Goal: Check status: Check status

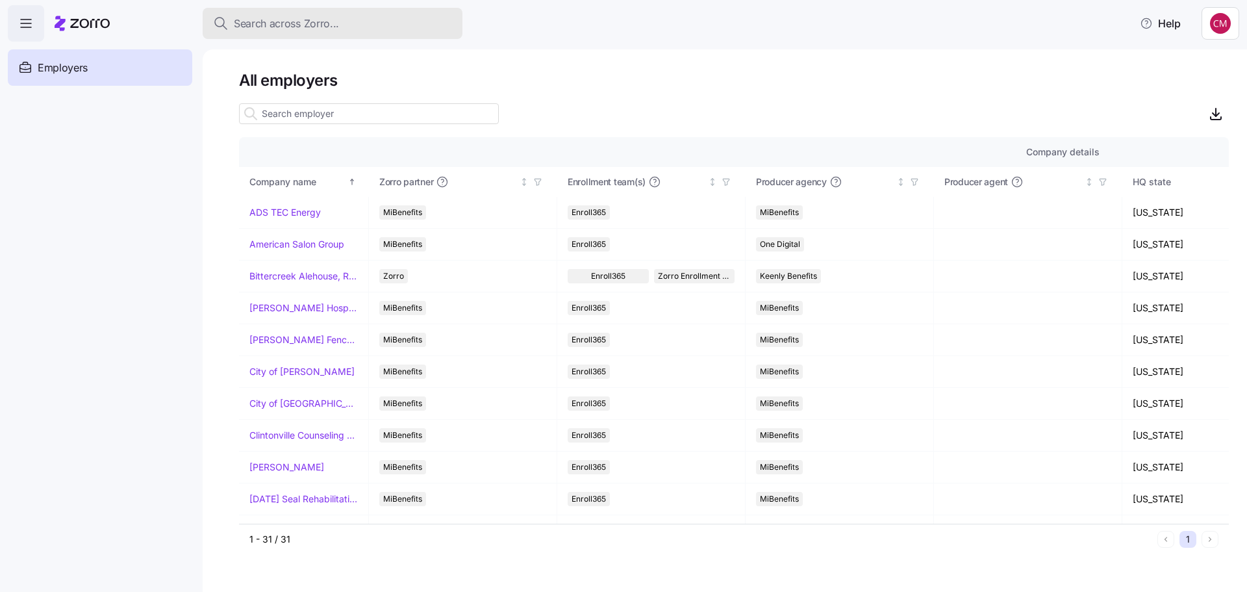
click at [257, 14] on button "Search across Zorro..." at bounding box center [333, 23] width 260 height 31
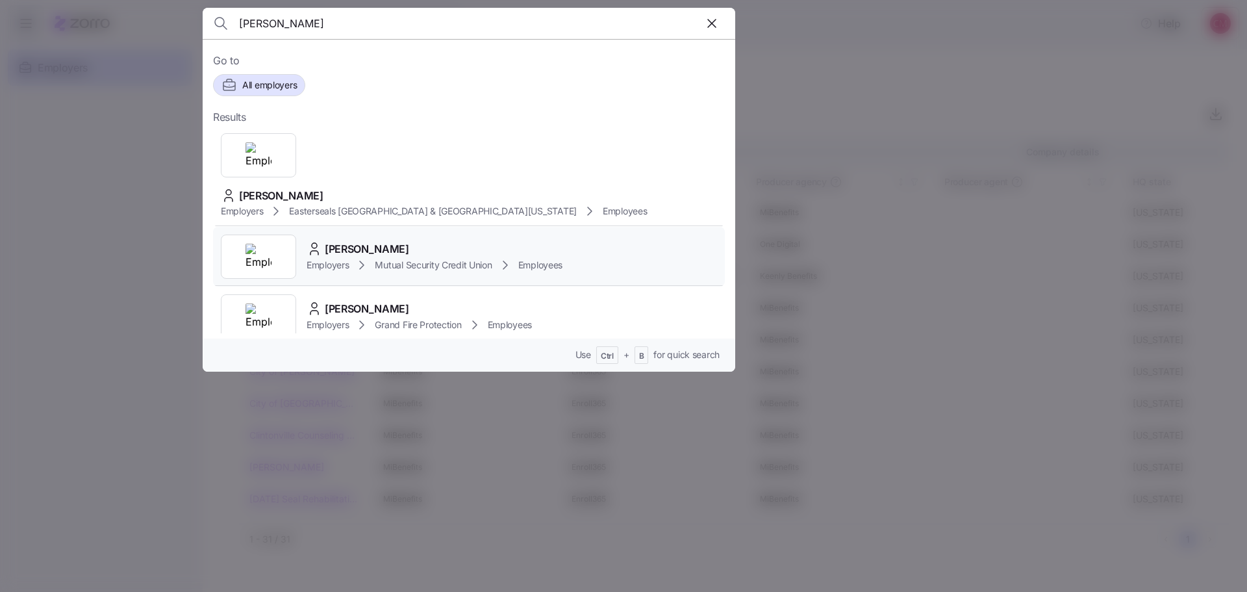
type input "[PERSON_NAME]"
click at [260, 244] on img at bounding box center [259, 257] width 26 height 26
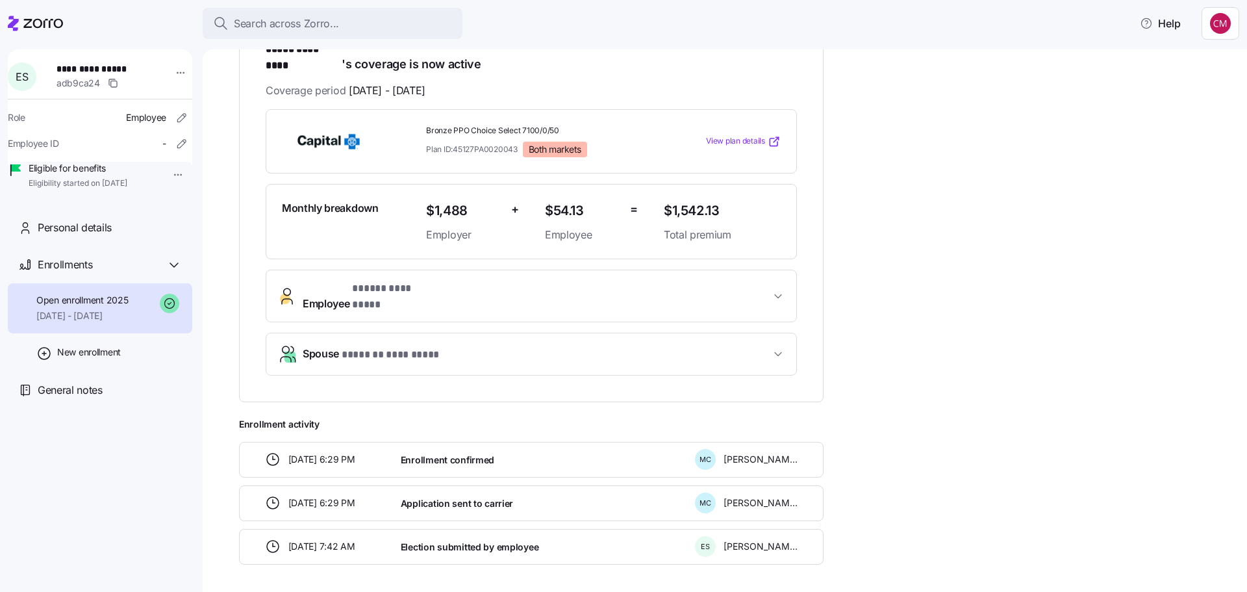
scroll to position [260, 0]
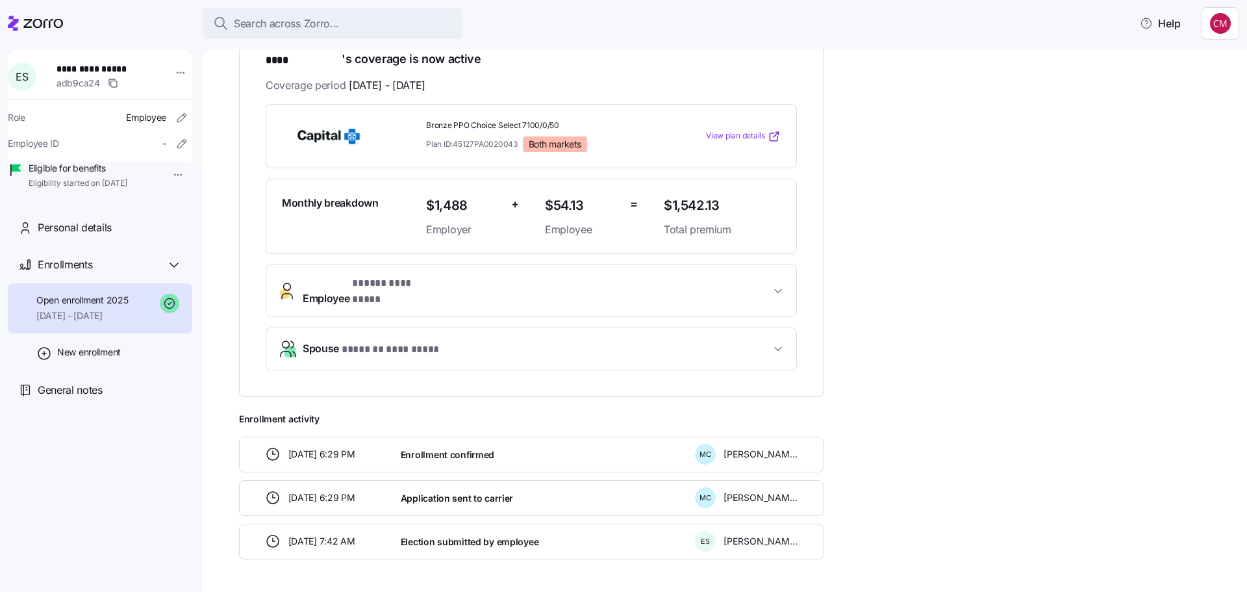
click at [450, 275] on span "Employee * ***** ********* *" at bounding box center [537, 290] width 468 height 31
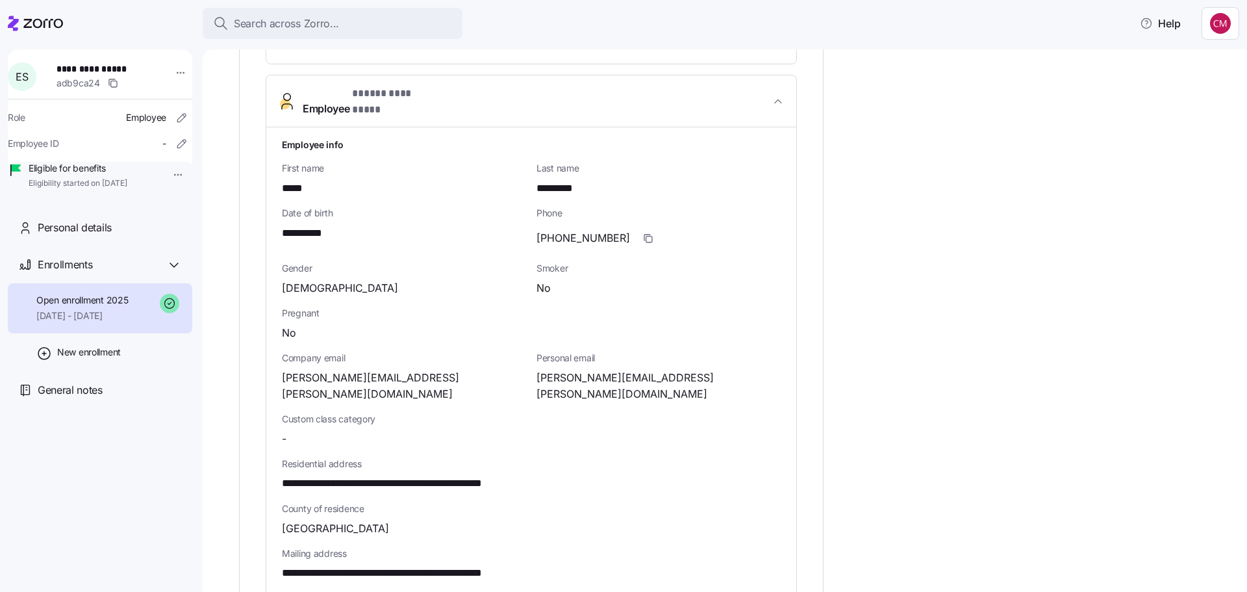
scroll to position [585, 0]
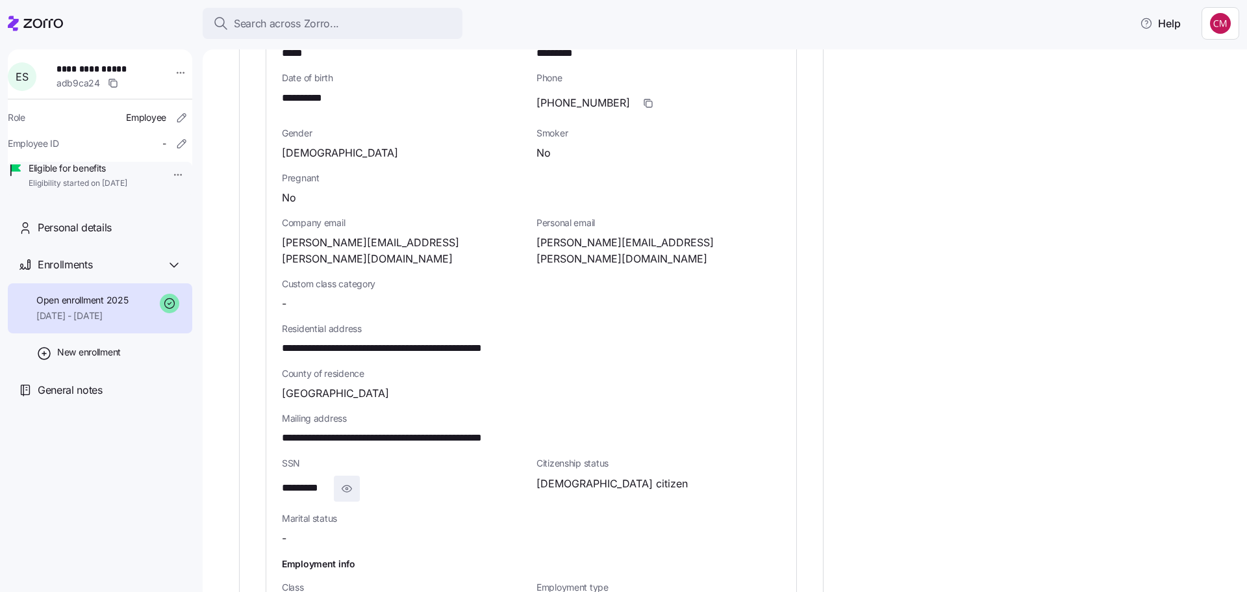
click at [347, 481] on icon "button" at bounding box center [346, 489] width 13 height 16
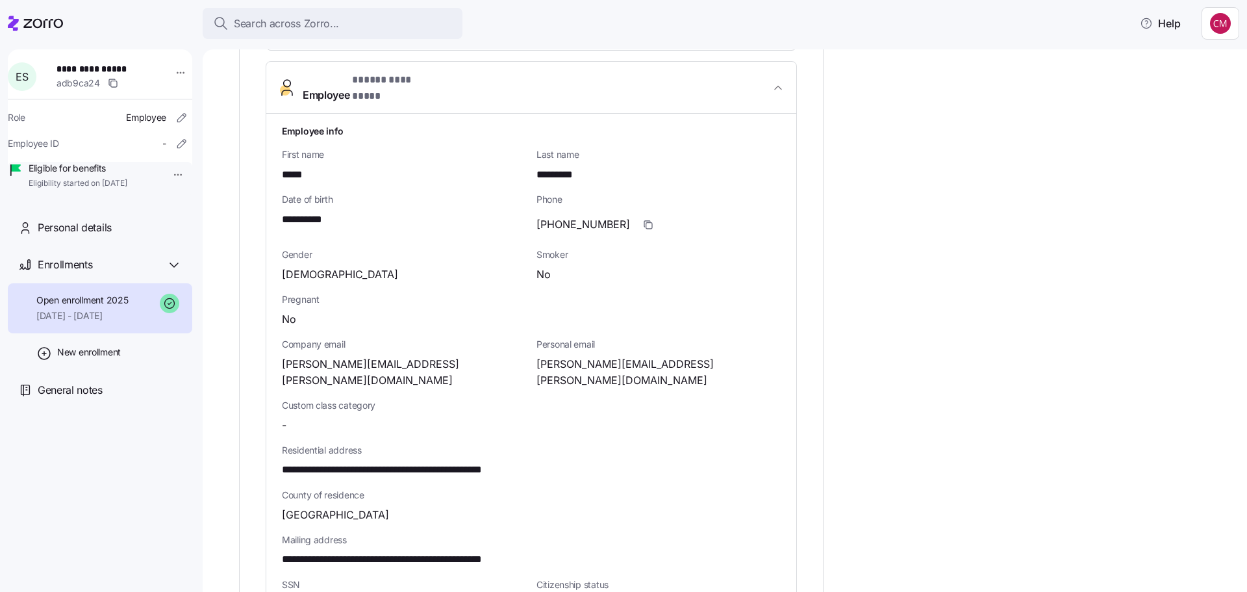
scroll to position [455, 0]
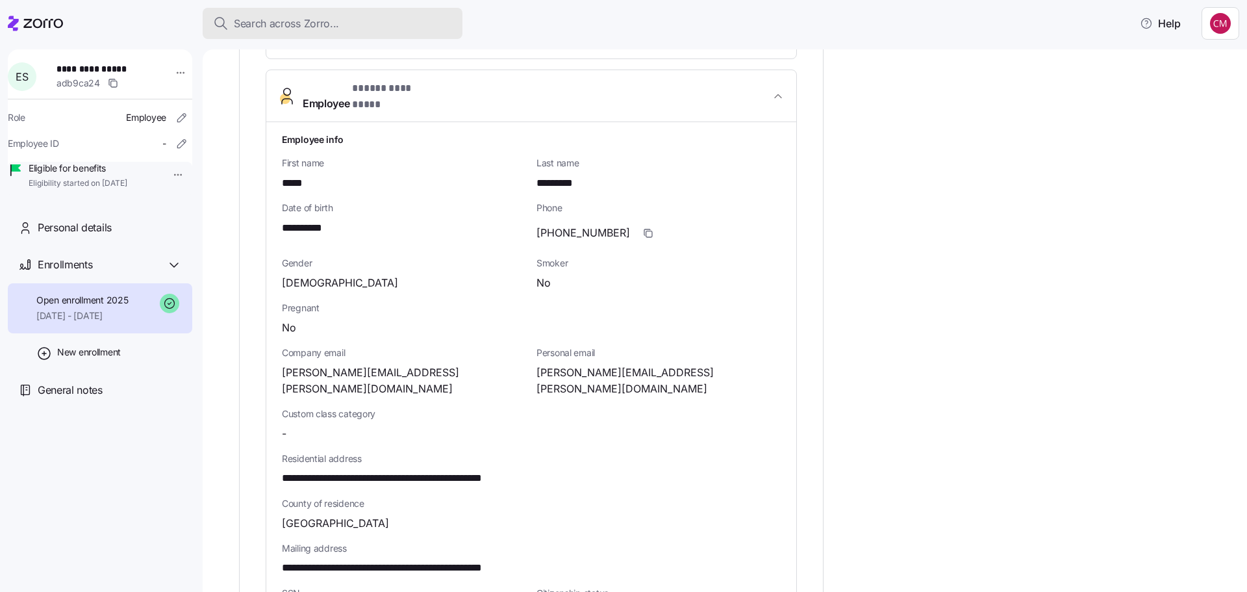
click at [385, 26] on div "Search across Zorro..." at bounding box center [332, 24] width 239 height 16
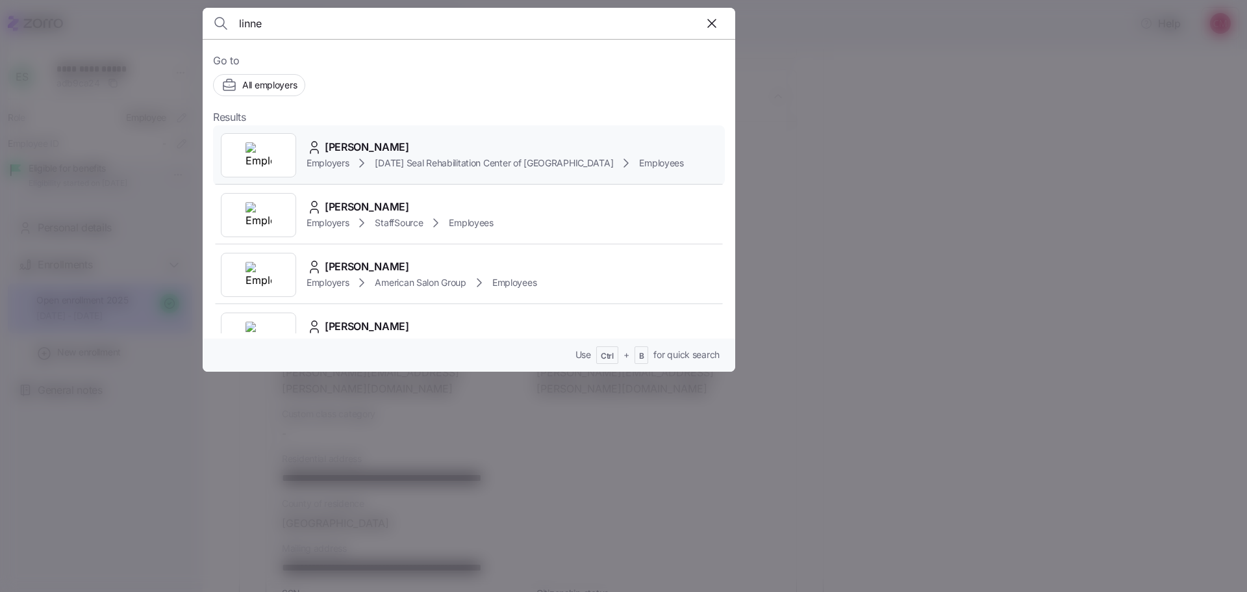
type input "linne"
click at [263, 160] on img at bounding box center [259, 155] width 26 height 26
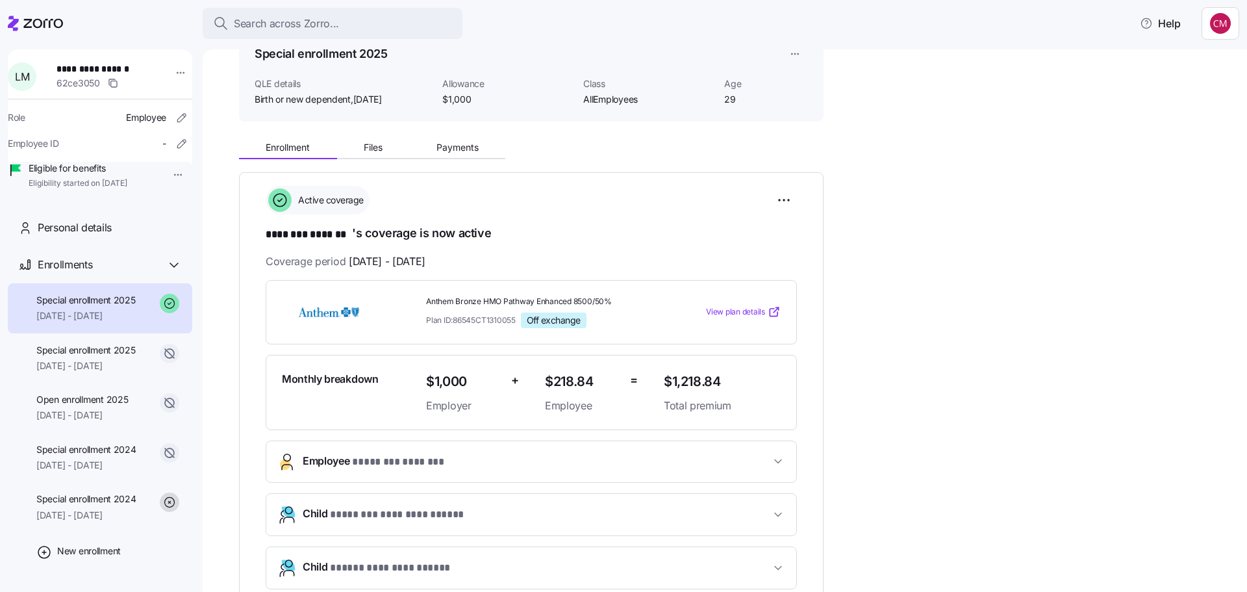
scroll to position [260, 0]
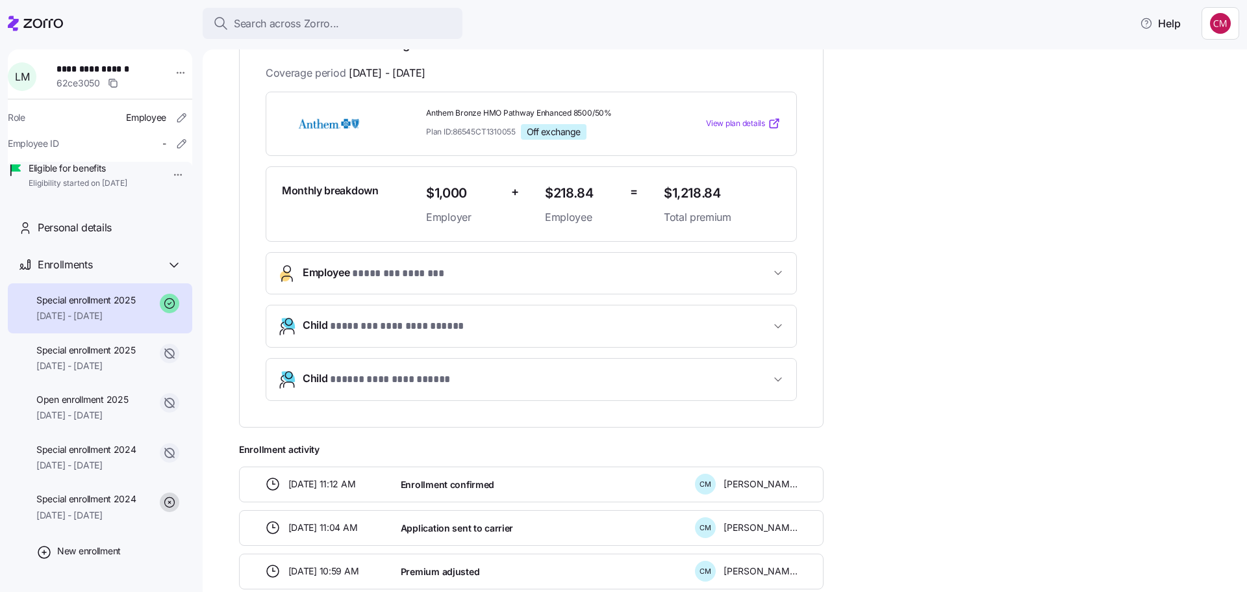
click at [549, 271] on span "Employee * ******** ******* *" at bounding box center [537, 273] width 468 height 18
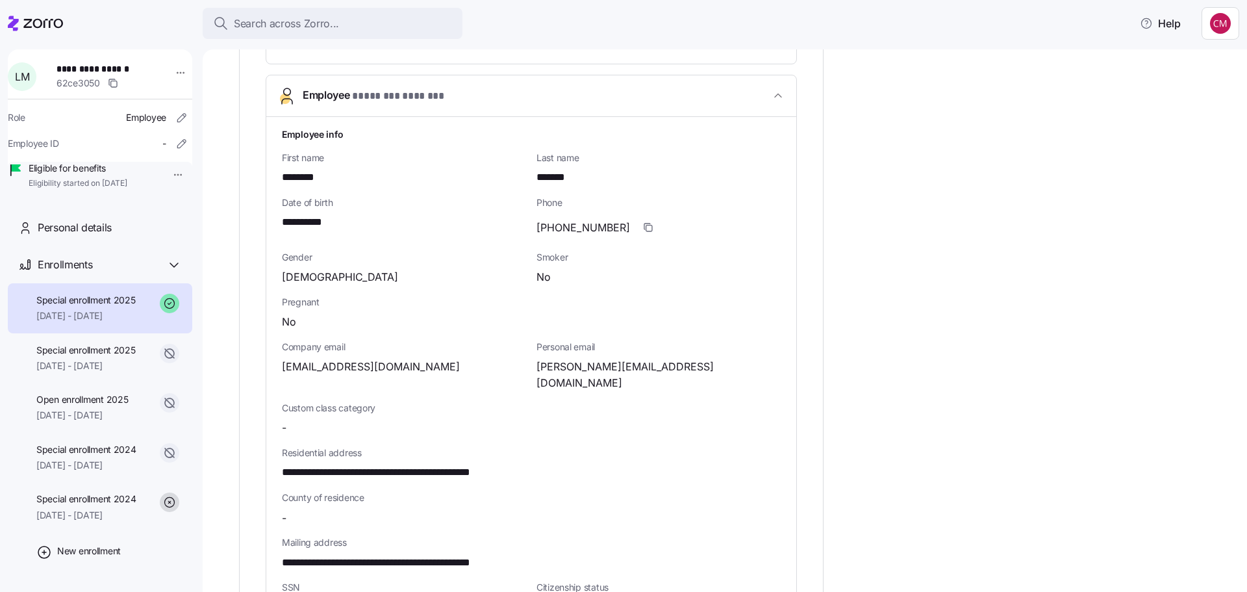
scroll to position [520, 0]
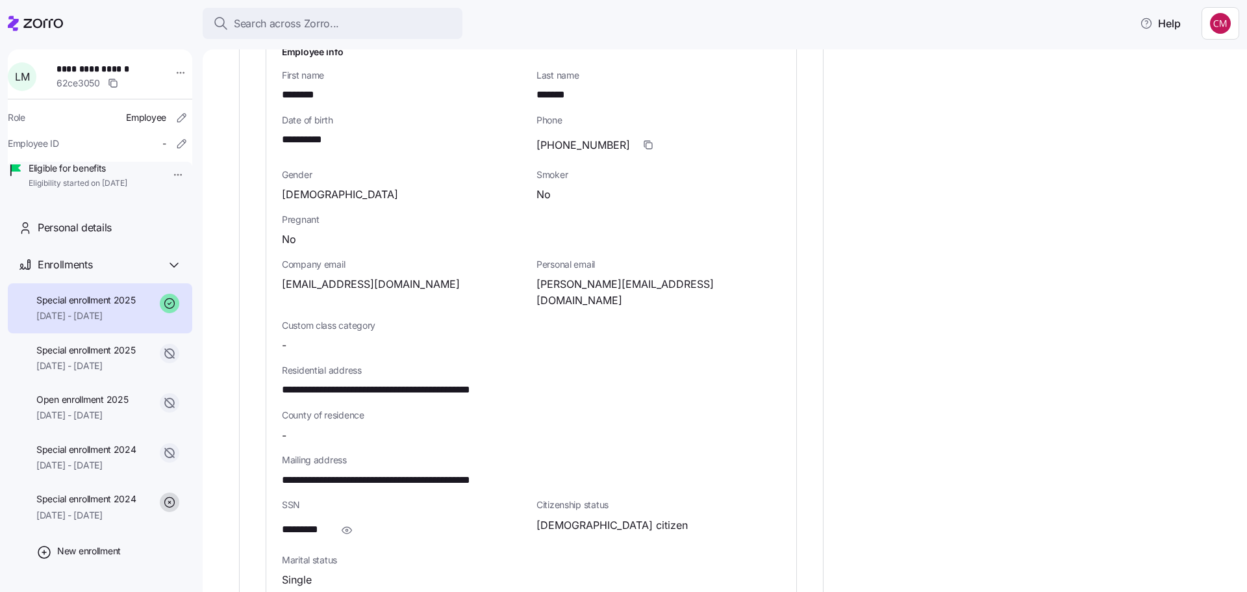
click at [351, 522] on icon "button" at bounding box center [346, 530] width 13 height 16
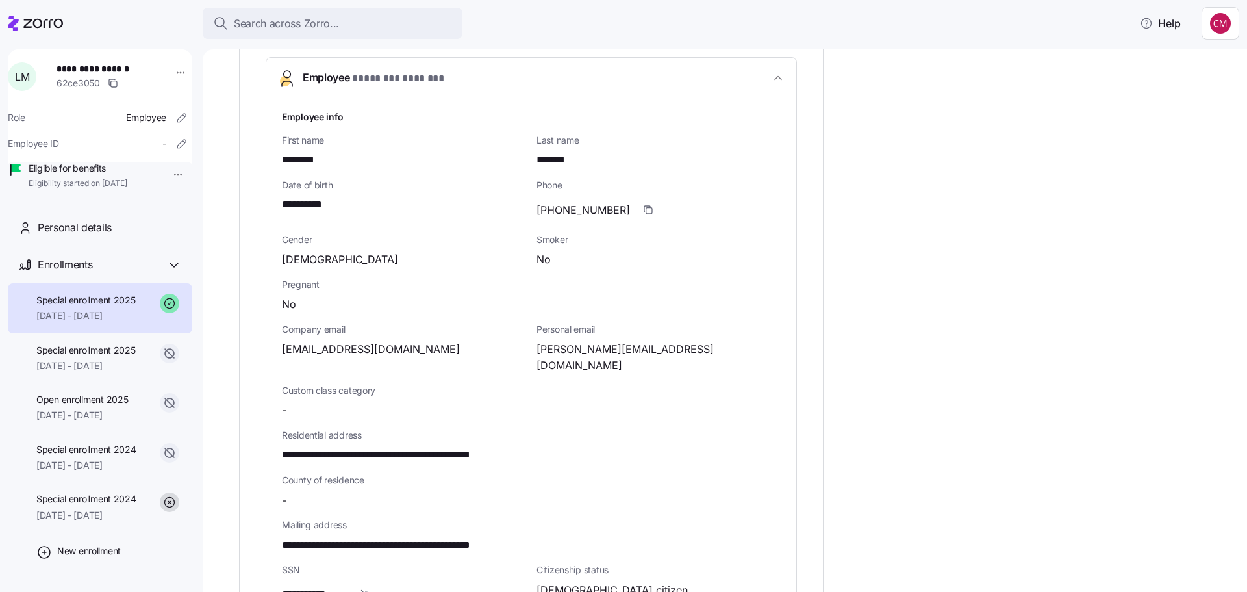
scroll to position [130, 0]
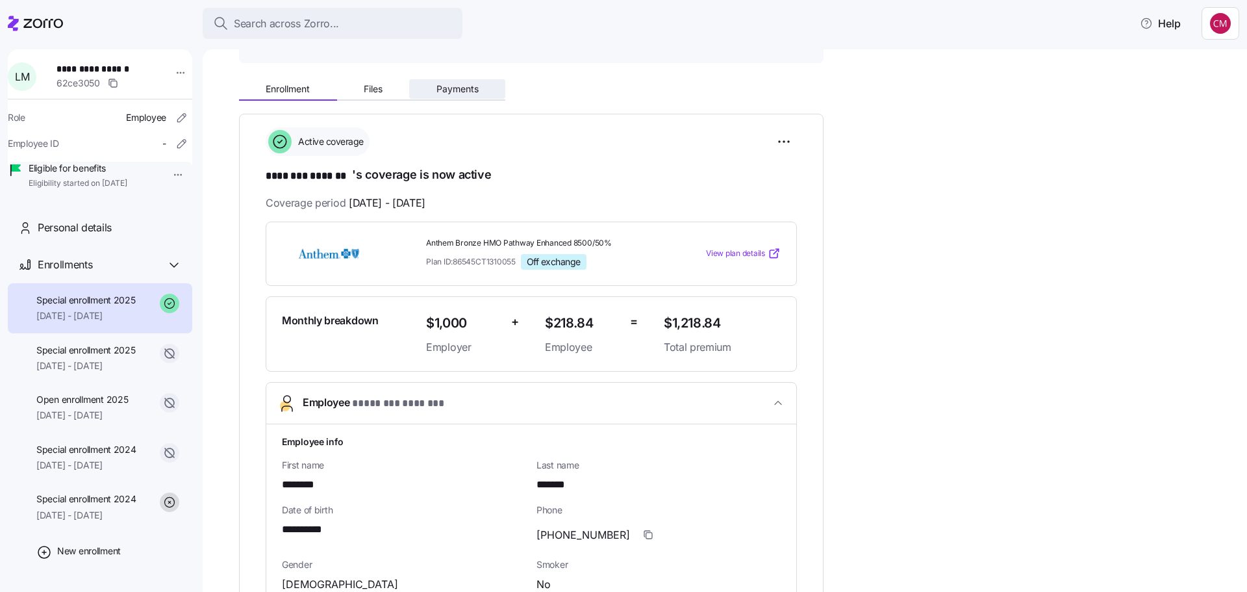
click at [492, 88] on button "Payments" at bounding box center [457, 88] width 96 height 19
